Goal: Information Seeking & Learning: Learn about a topic

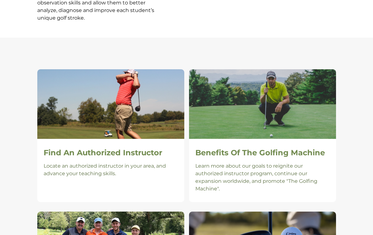
scroll to position [412, 0]
click at [62, 148] on h2 "Find An Authorized Instructor" at bounding box center [111, 152] width 135 height 9
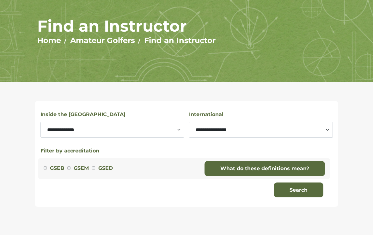
scroll to position [60, 0]
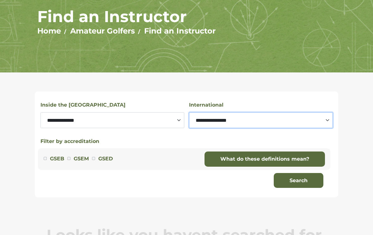
click at [325, 116] on select "**********" at bounding box center [261, 120] width 144 height 16
select select "******"
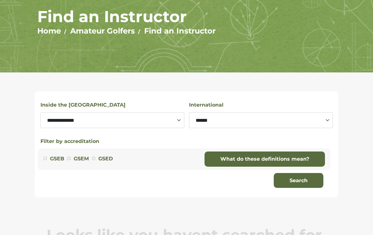
click at [305, 185] on button "Search" at bounding box center [299, 180] width 50 height 15
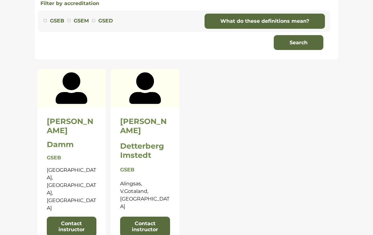
scroll to position [192, 0]
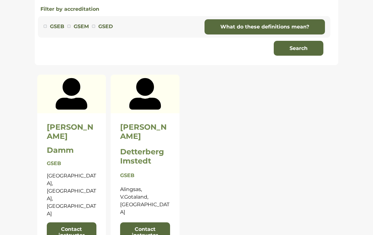
click at [136, 135] on div "Mikael Detterberg Imstedt GSEB Alingsas, V.Gotaland, Sweden Contact instructor" at bounding box center [145, 182] width 69 height 138
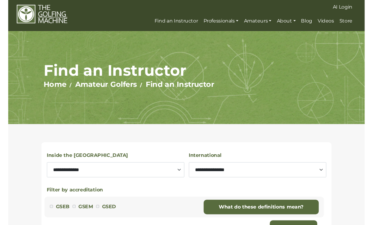
scroll to position [0, 0]
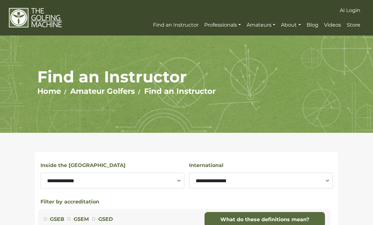
click at [41, 21] on img at bounding box center [35, 18] width 53 height 21
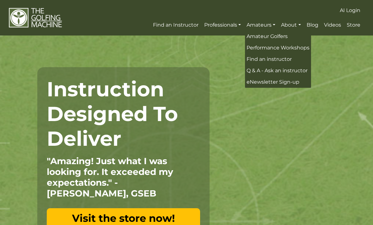
click at [262, 41] on link "Amateur Golfers" at bounding box center [278, 36] width 66 height 11
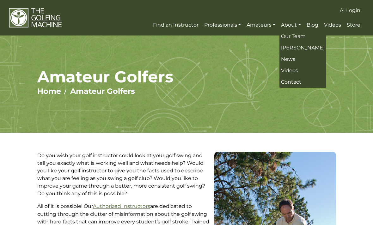
click at [286, 40] on link "Our Team" at bounding box center [303, 36] width 47 height 11
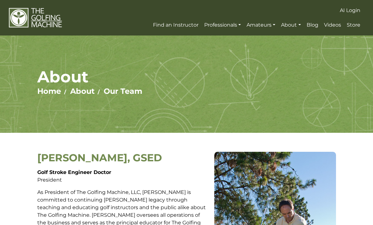
click at [333, 24] on span "Videos" at bounding box center [332, 25] width 17 height 6
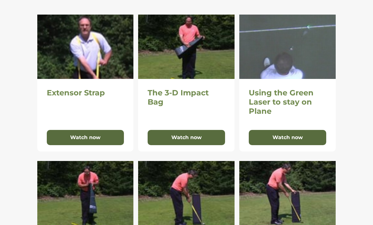
scroll to position [137, 0]
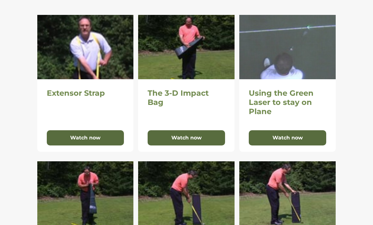
click at [315, 137] on button "Watch now" at bounding box center [288, 137] width 78 height 15
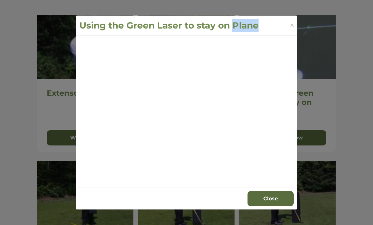
click at [3, 23] on div "Using the Green Laser to stay on Plane Close" at bounding box center [186, 112] width 373 height 225
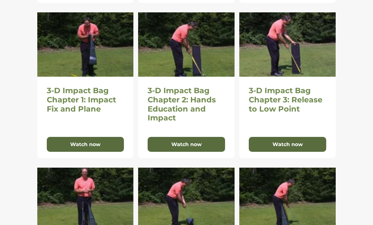
scroll to position [279, 0]
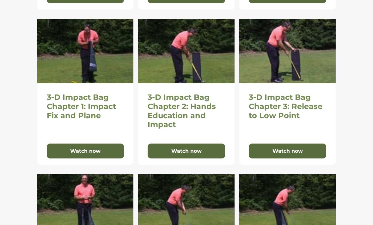
click at [166, 69] on img at bounding box center [186, 51] width 97 height 64
click at [167, 155] on button "Watch now" at bounding box center [187, 150] width 78 height 15
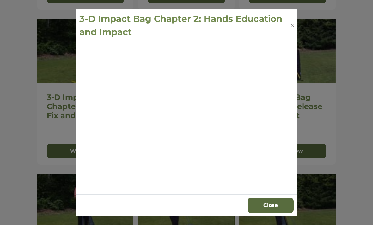
click at [72, 129] on div "3-D Impact Bag Chapter 2: Hands Education and Impact Close" at bounding box center [186, 112] width 373 height 225
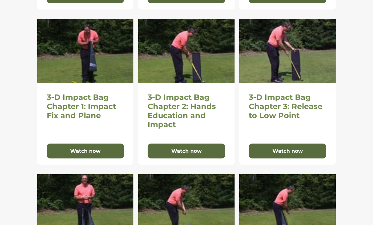
click at [164, 127] on h2 "3-D Impact Bag Chapter 2: Hands Education and Impact" at bounding box center [187, 111] width 78 height 36
click at [163, 97] on h2 "3-D Impact Bag Chapter 2: Hands Education and Impact" at bounding box center [187, 111] width 78 height 36
click at [163, 76] on img at bounding box center [186, 51] width 97 height 64
click at [169, 116] on h2 "3-D Impact Bag Chapter 2: Hands Education and Impact" at bounding box center [187, 111] width 78 height 36
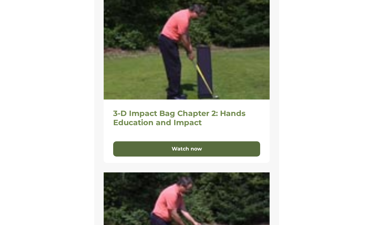
scroll to position [434, 0]
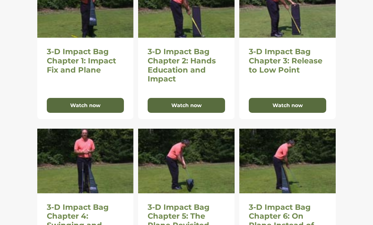
click at [164, 100] on button "Watch now" at bounding box center [187, 105] width 78 height 15
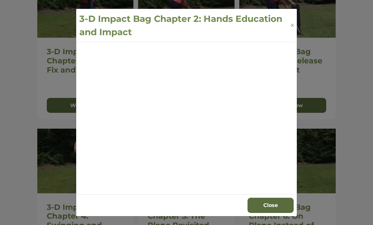
click at [29, 102] on div "3-D Impact Bag Chapter 2: Hands Education and Impact Close" at bounding box center [186, 112] width 373 height 225
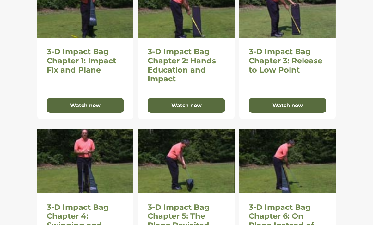
click at [168, 102] on button "Watch now" at bounding box center [187, 105] width 78 height 15
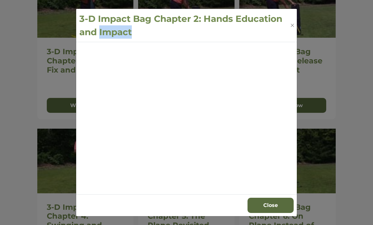
click at [37, 88] on div "3-D Impact Bag Chapter 2: Hands Education and Impact Close" at bounding box center [186, 112] width 373 height 225
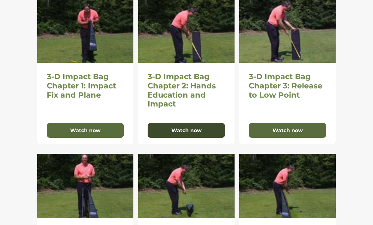
scroll to position [299, 0]
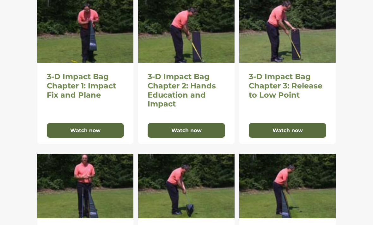
click at [162, 45] on img at bounding box center [186, 30] width 97 height 64
click at [165, 132] on button "Watch now" at bounding box center [187, 130] width 78 height 15
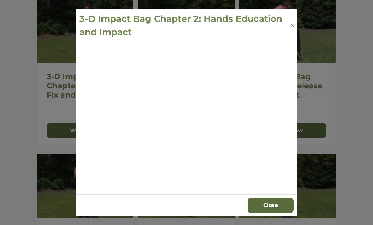
click at [222, 221] on div "3-D Impact Bag Chapter 2: Hands Education and Impact Close" at bounding box center [186, 112] width 373 height 225
